Goal: Unclear

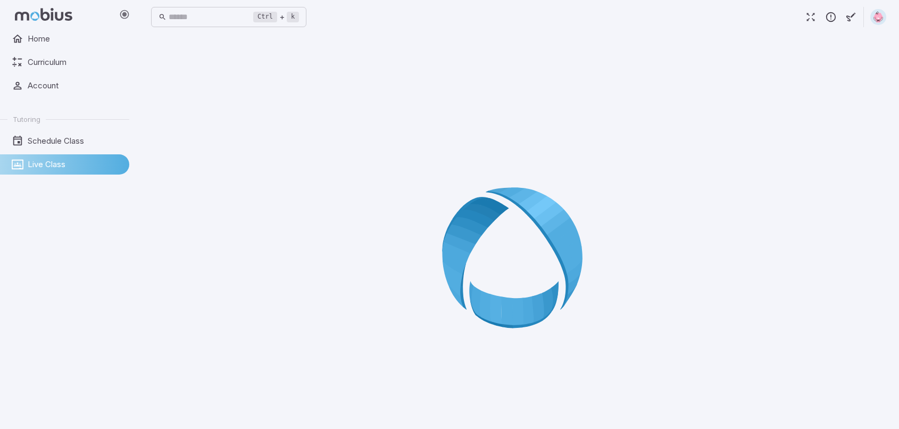
click at [886, 15] on img at bounding box center [878, 17] width 16 height 16
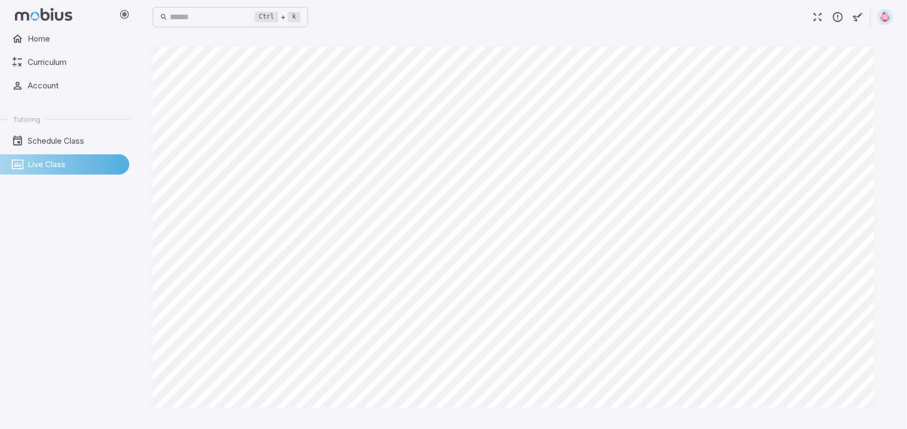
click at [674, 28] on div "Ctrl + k ​" at bounding box center [523, 17] width 741 height 34
